Goal: Task Accomplishment & Management: Use online tool/utility

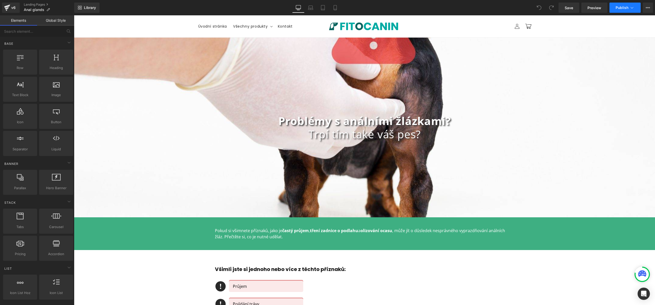
click at [634, 12] on button "Publish" at bounding box center [625, 8] width 31 height 10
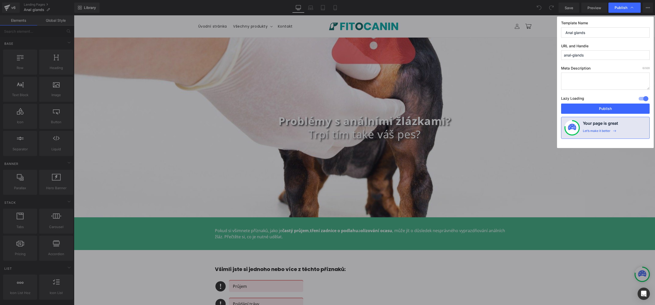
drag, startPoint x: 592, startPoint y: 55, endPoint x: 435, endPoint y: 64, distance: 157.4
click at [419, 57] on div "Publish Template Name Anal glands URL and Handle anal-glands Meta Description 0…" at bounding box center [327, 152] width 655 height 305
paste input "problémy-s-análními-žlázami"
type input "problémy-s-análními-žlázami"
click at [592, 108] on button "Publish" at bounding box center [605, 109] width 89 height 10
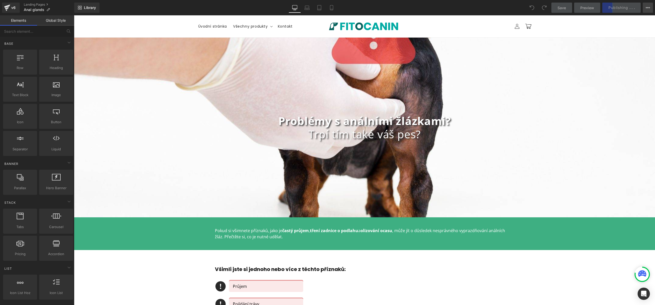
click at [646, 7] on icon at bounding box center [646, 7] width 1 height 1
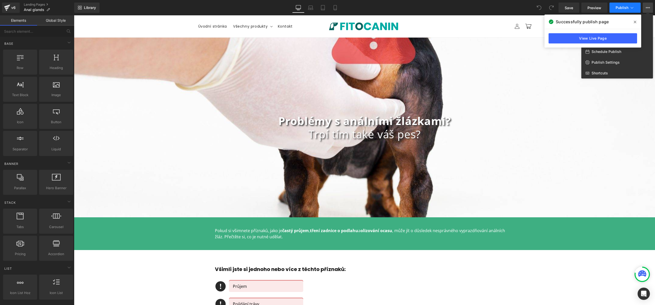
click at [637, 10] on button "Publish" at bounding box center [625, 8] width 31 height 10
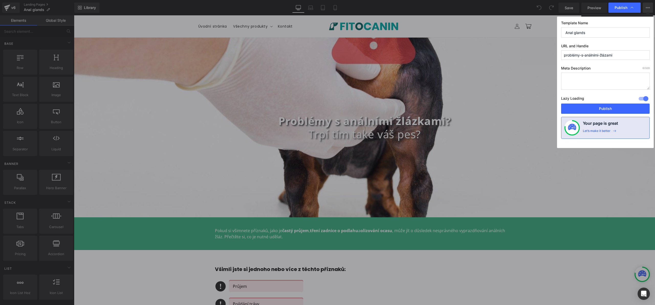
click at [608, 53] on input "problémy-s-análními-žlázami" at bounding box center [605, 54] width 89 height 9
type input "problémy-s-análními-žlázkami"
click at [605, 105] on button "Publish" at bounding box center [605, 109] width 89 height 10
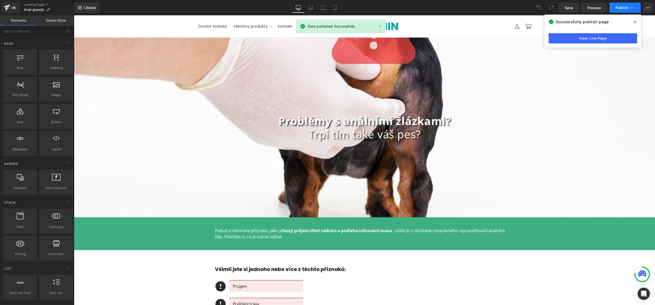
click at [637, 7] on button "Publish" at bounding box center [625, 8] width 31 height 10
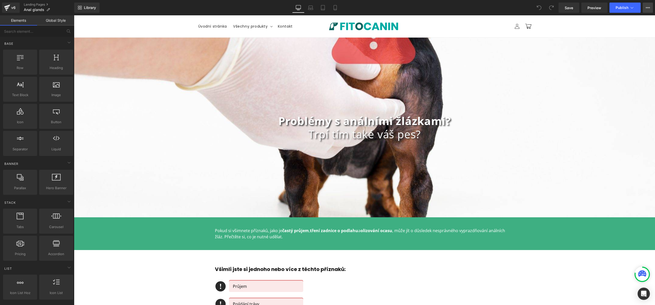
click at [648, 9] on icon at bounding box center [648, 8] width 4 height 4
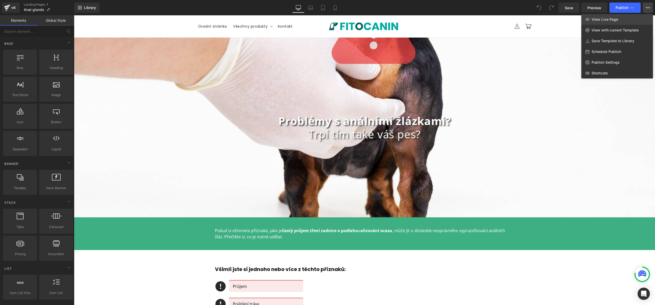
click at [619, 19] on link "View Live Page" at bounding box center [618, 19] width 72 height 11
